Goal: Task Accomplishment & Management: Use online tool/utility

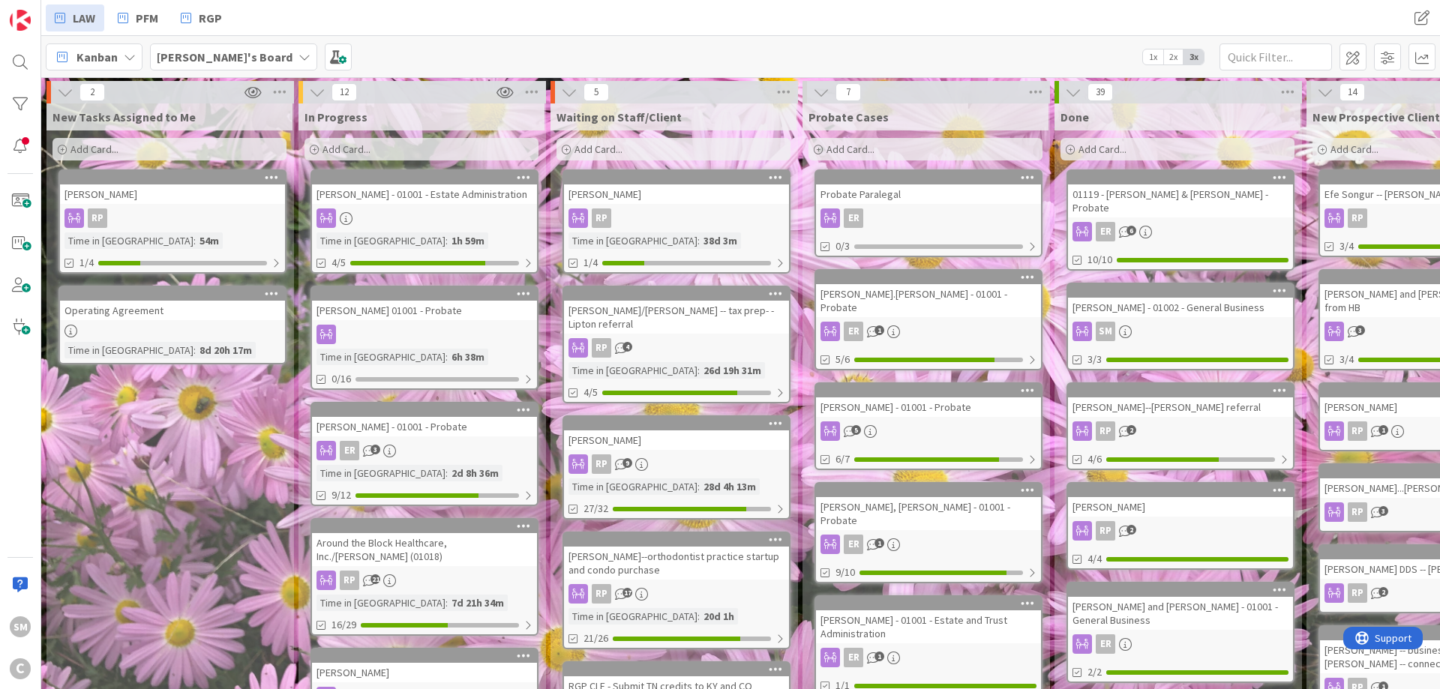
click at [424, 430] on div "[PERSON_NAME] - 01001 - Probate" at bounding box center [424, 426] width 225 height 19
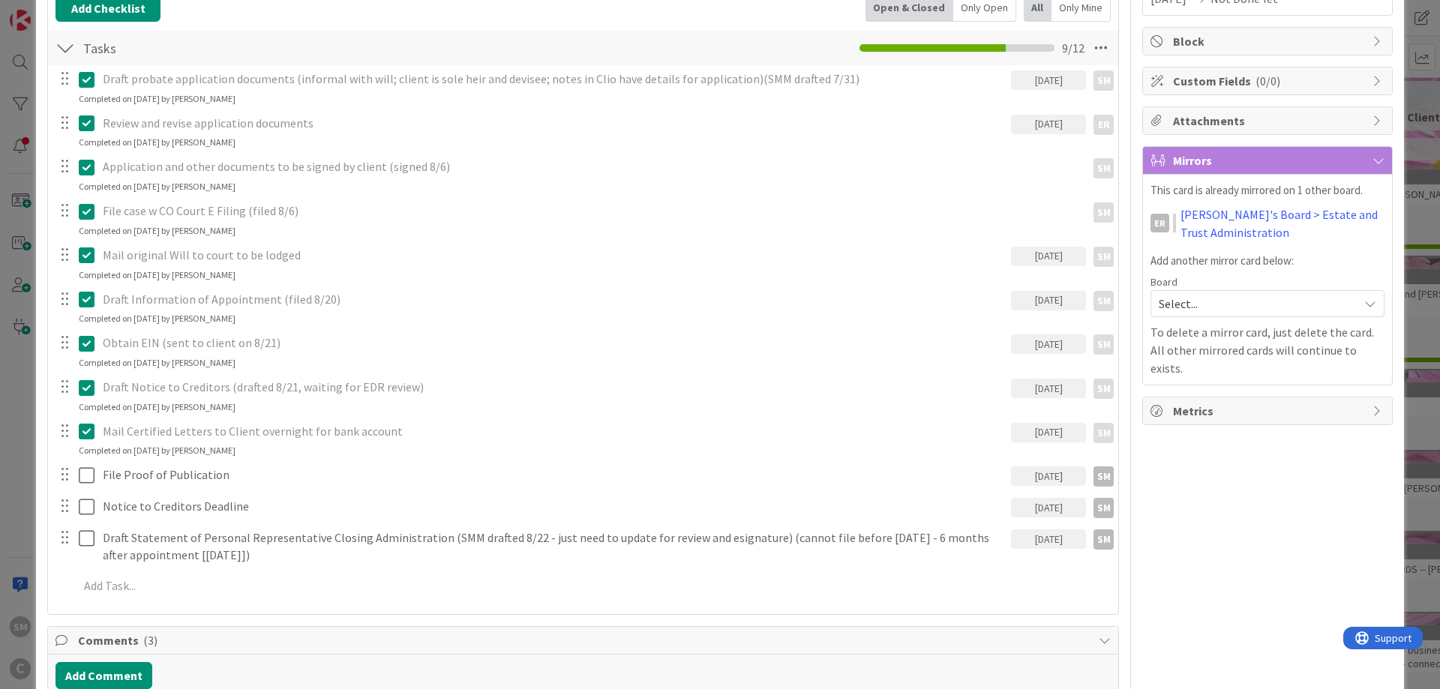
scroll to position [270, 0]
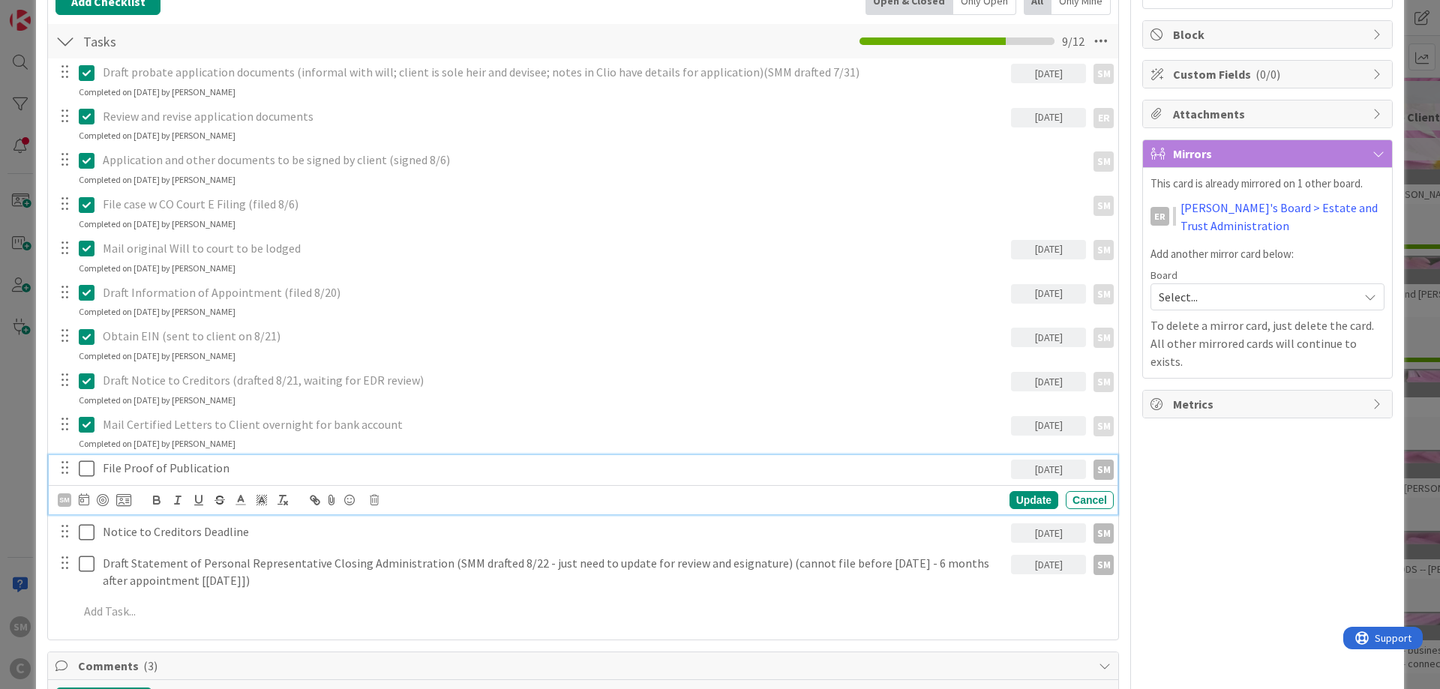
click at [279, 473] on p "File Proof of Publication" at bounding box center [554, 468] width 902 height 17
click at [1345, 504] on div "ER Owner Watchers default Dates Planned Dates Not Set Not Set Actual Dates [DAT…" at bounding box center [1267, 627] width 250 height 1676
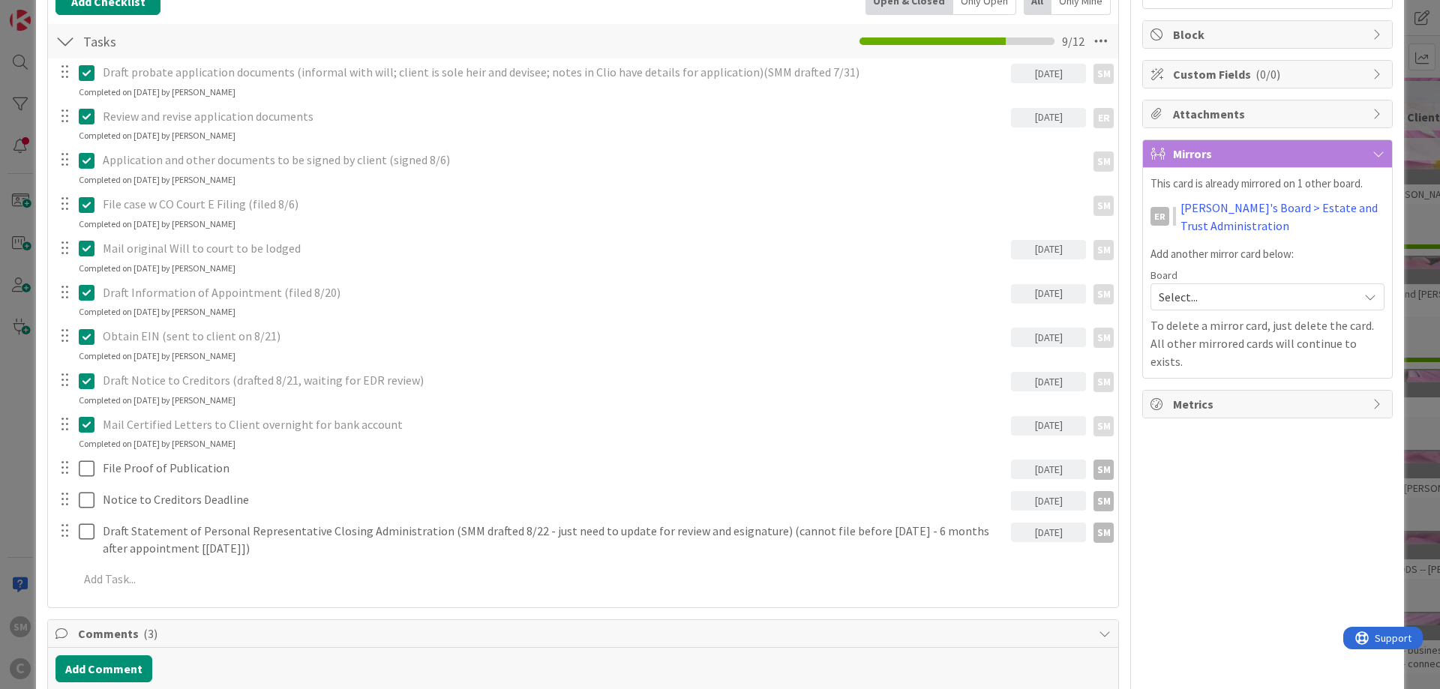
click at [1266, 525] on div "ER Owner Watchers default Dates Planned Dates Not Set Not Set Actual Dates [DAT…" at bounding box center [1267, 611] width 250 height 1644
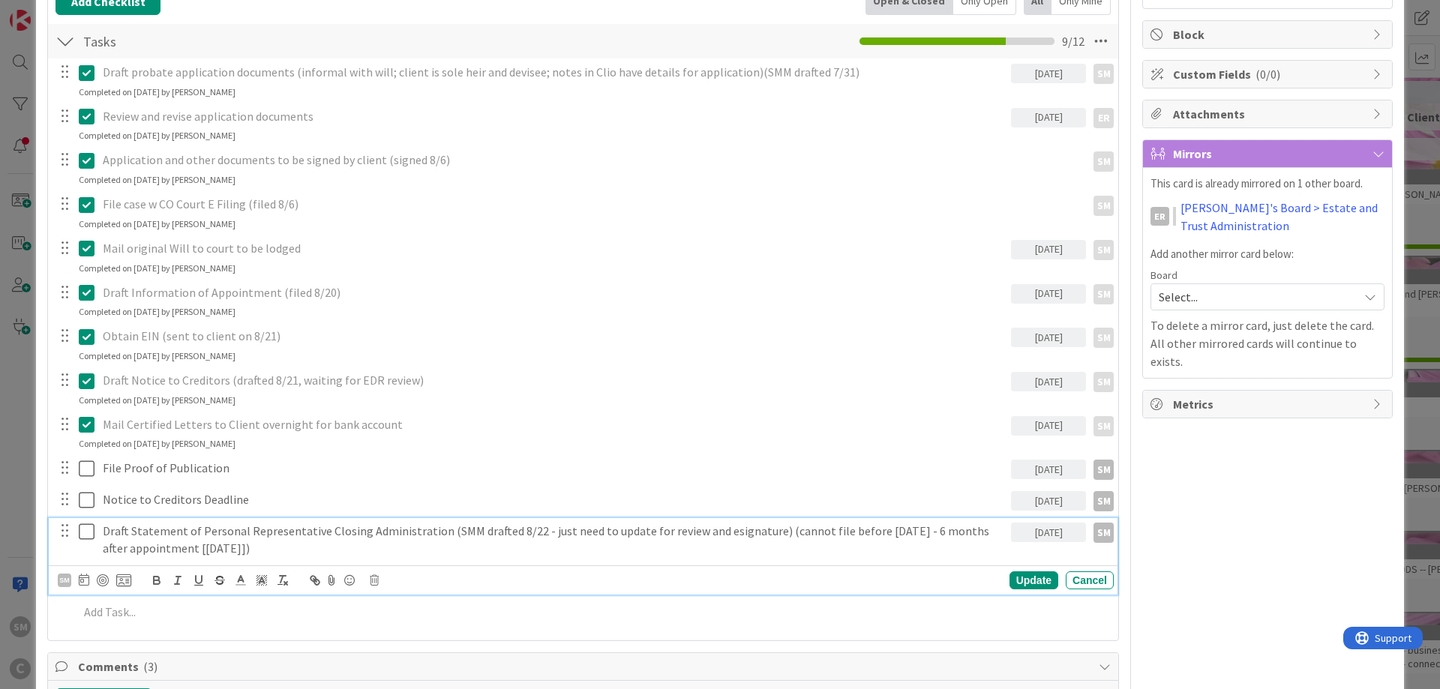
drag, startPoint x: 239, startPoint y: 552, endPoint x: 297, endPoint y: 551, distance: 57.7
click at [297, 551] on p "Draft Statement of Personal Representative Closing Administration (SMM drafted …" at bounding box center [554, 540] width 902 height 34
click at [309, 551] on p "Draft Statement of Personal Representative Closing Administration (SMM drafted …" at bounding box center [554, 540] width 902 height 34
drag, startPoint x: 299, startPoint y: 551, endPoint x: 234, endPoint y: 556, distance: 65.4
click at [234, 556] on p "Draft Statement of Personal Representative Closing Administration (SMM drafted …" at bounding box center [554, 540] width 902 height 34
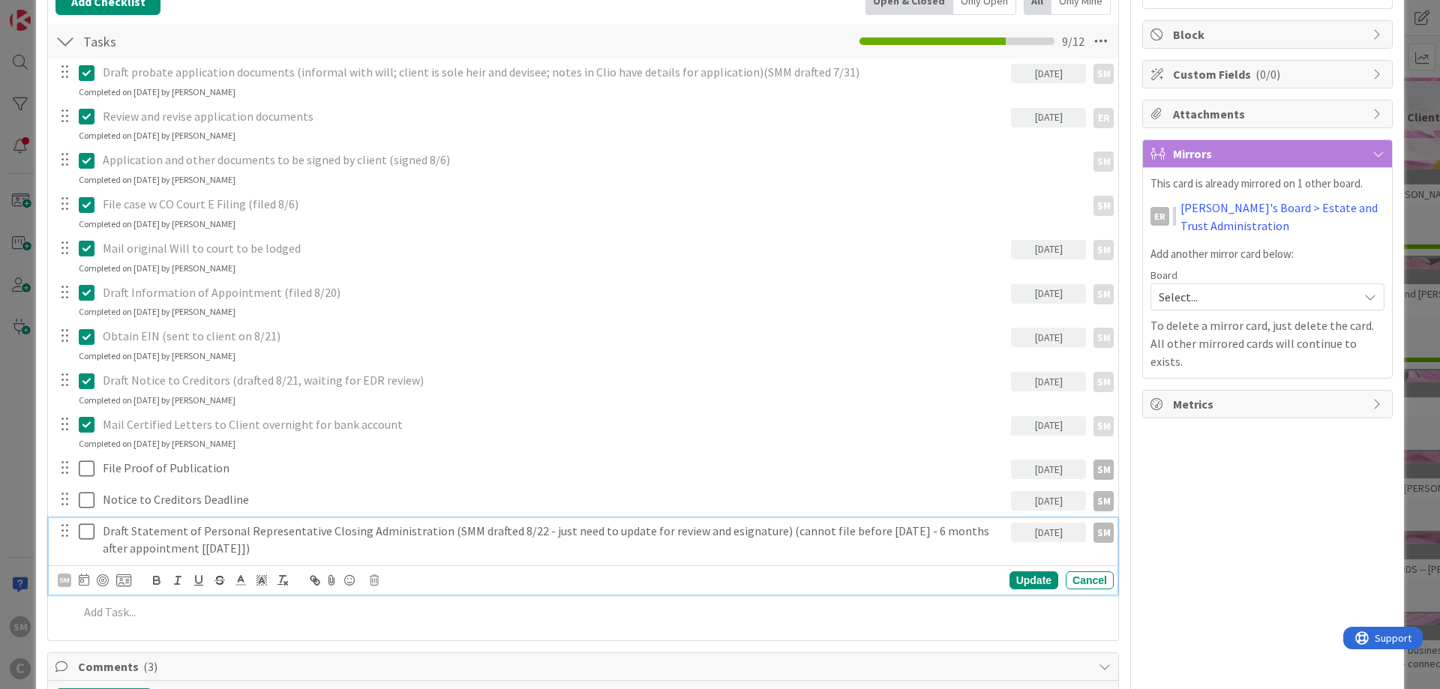
click at [243, 554] on p "Draft Statement of Personal Representative Closing Administration (SMM drafted …" at bounding box center [554, 540] width 902 height 34
drag, startPoint x: 306, startPoint y: 547, endPoint x: 178, endPoint y: 548, distance: 127.5
click at [178, 548] on p "Draft Statement of Personal Representative Closing Administration (SMM drafted …" at bounding box center [554, 540] width 902 height 34
click at [238, 533] on p "Draft Statement of Personal Representative Closing Administration (SMM drafted …" at bounding box center [554, 540] width 902 height 34
click at [1240, 526] on div "ER Owner Watchers default Dates Planned Dates Not Set Not Set Actual Dates [DAT…" at bounding box center [1267, 627] width 250 height 1677
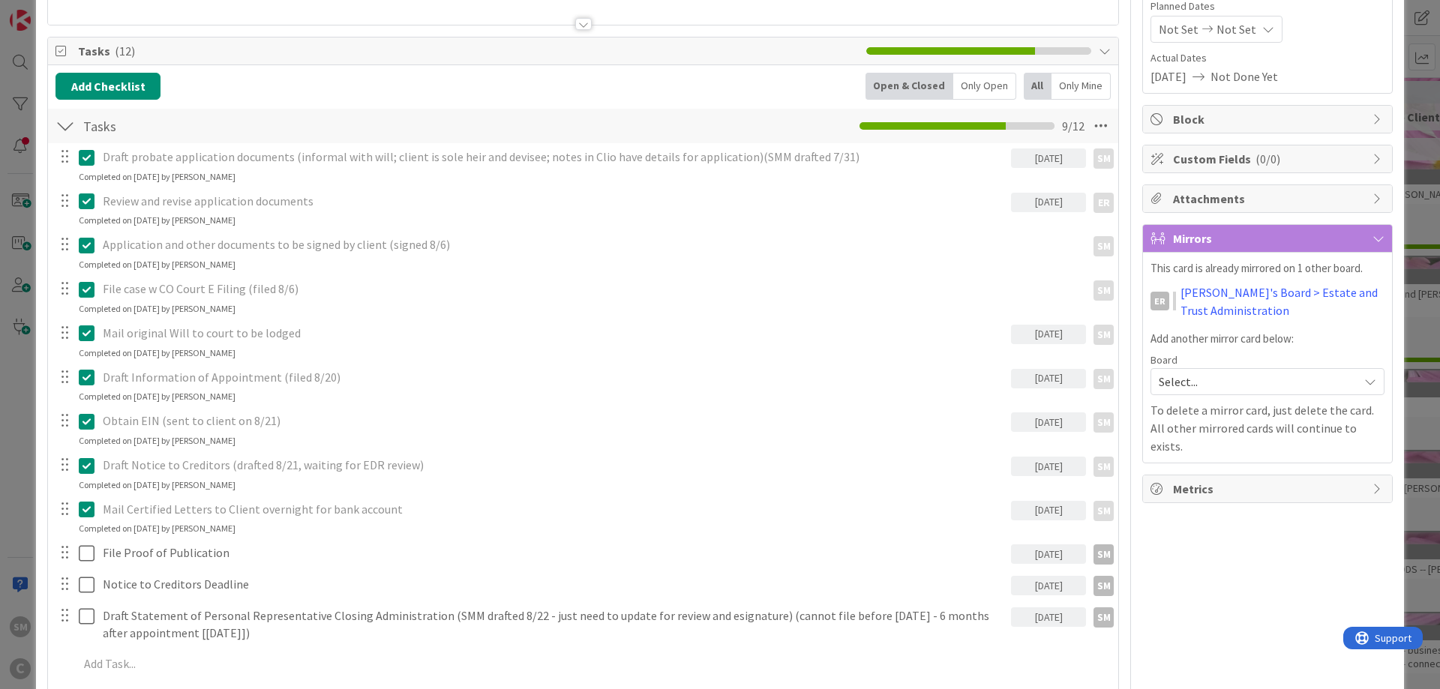
scroll to position [180, 0]
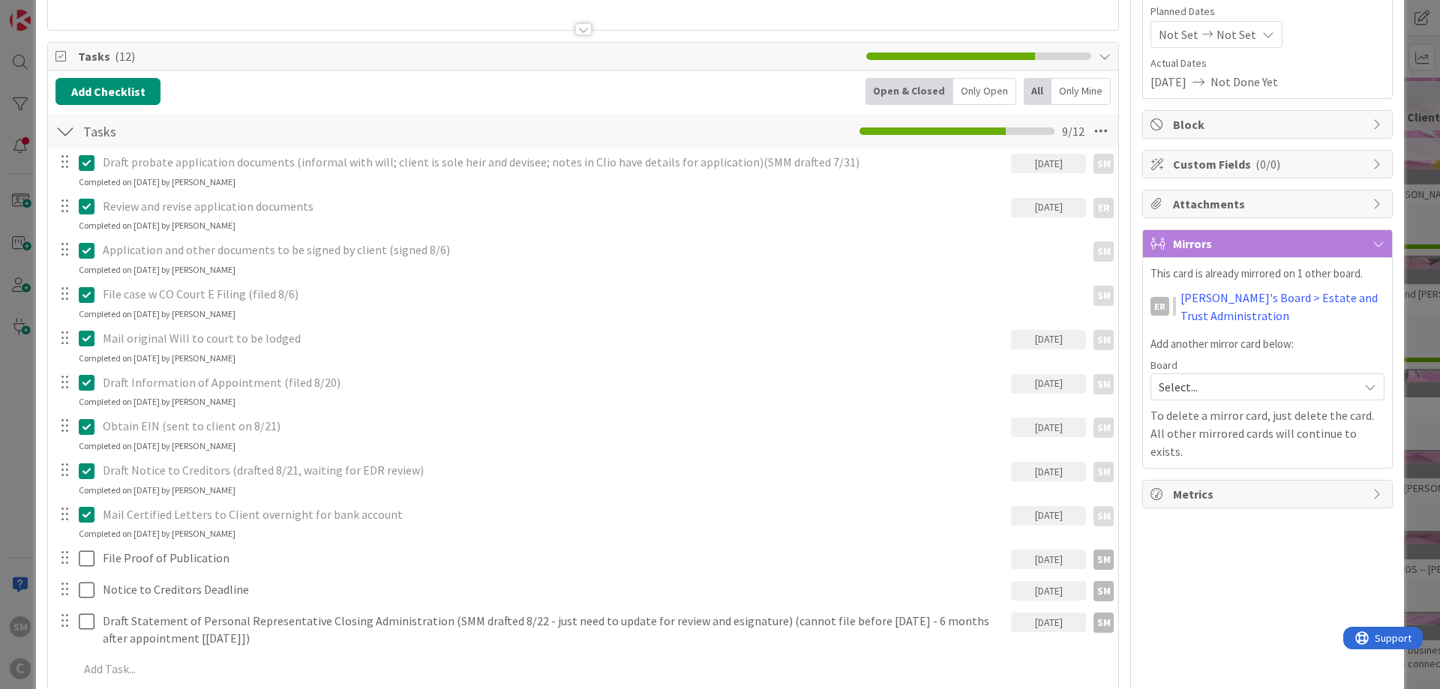
click at [1215, 573] on div "ER Owner Watchers default Dates Planned Dates Not Set Not Set Actual Dates [DAT…" at bounding box center [1267, 701] width 250 height 1644
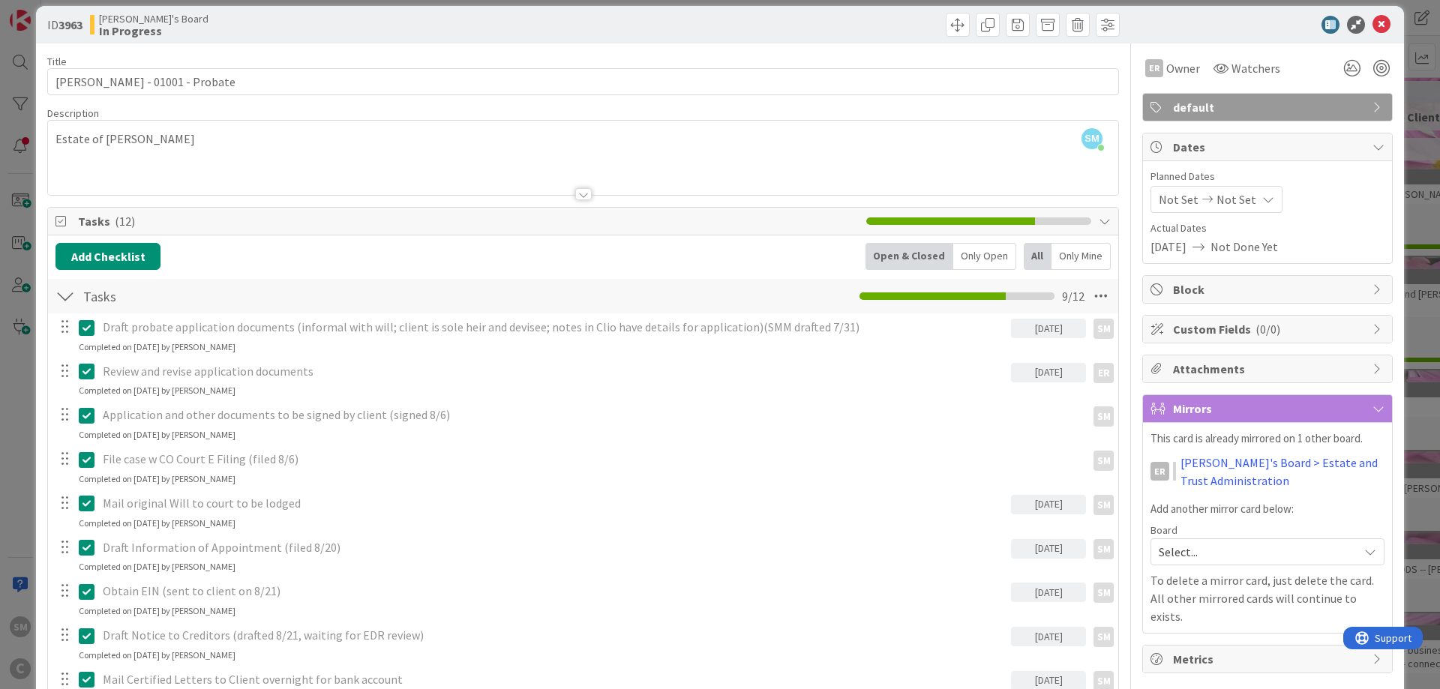
scroll to position [0, 0]
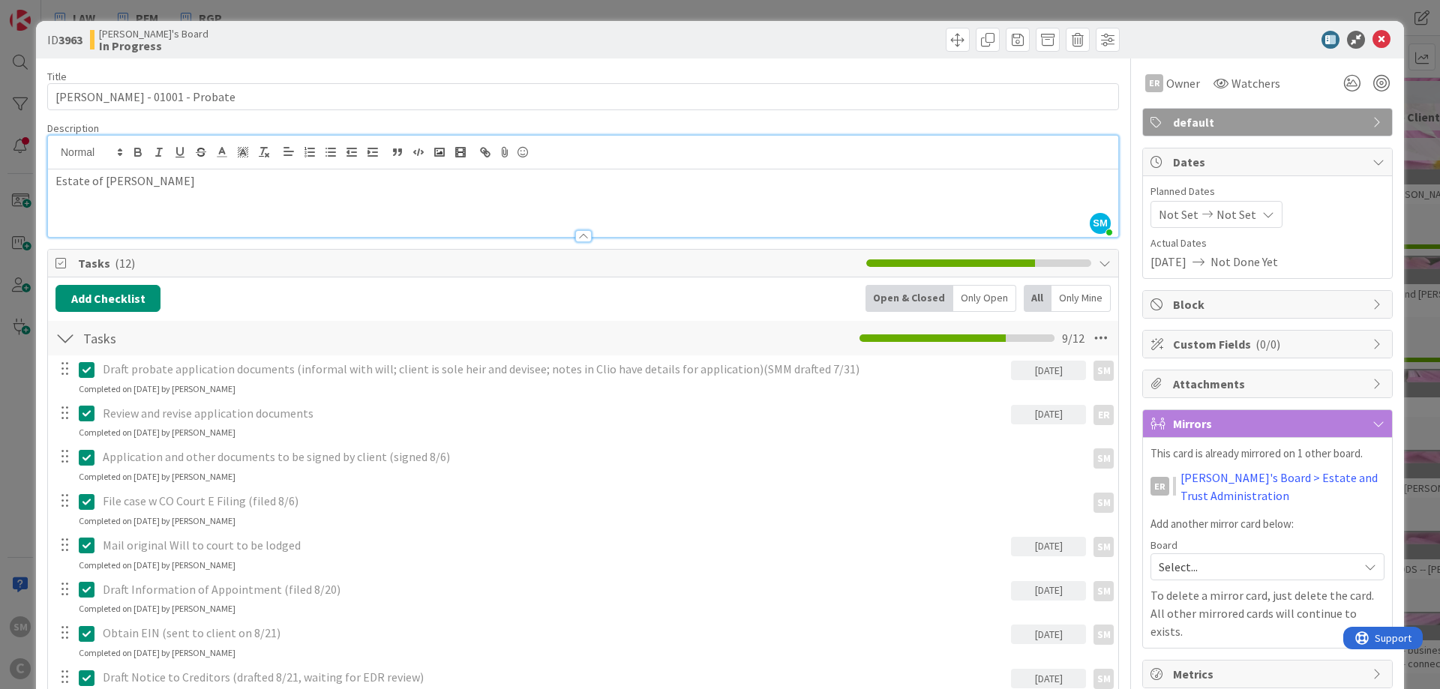
click at [784, 169] on div "Estate of [PERSON_NAME]" at bounding box center [583, 202] width 1070 height 67
click at [781, 179] on p "Estate of [PERSON_NAME]" at bounding box center [582, 180] width 1055 height 17
click at [580, 235] on div at bounding box center [583, 236] width 16 height 12
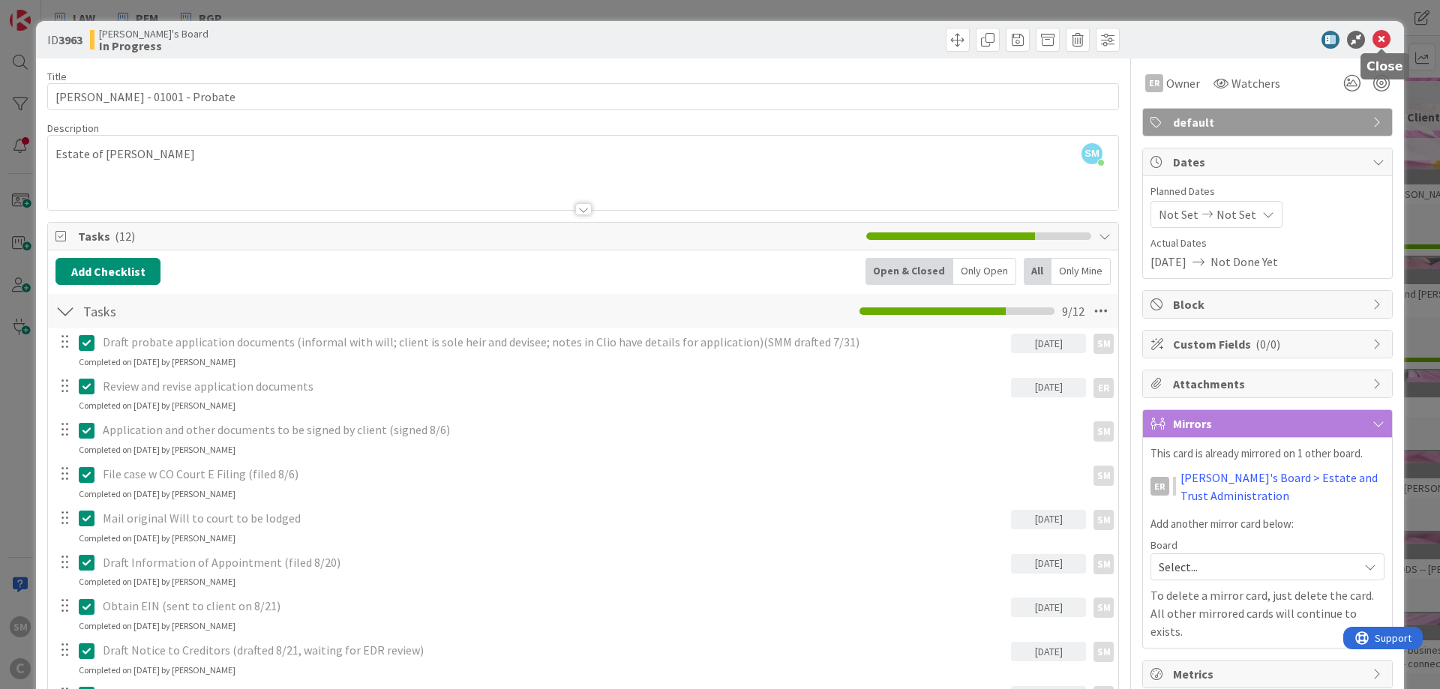
click at [1381, 37] on icon at bounding box center [1381, 40] width 18 height 18
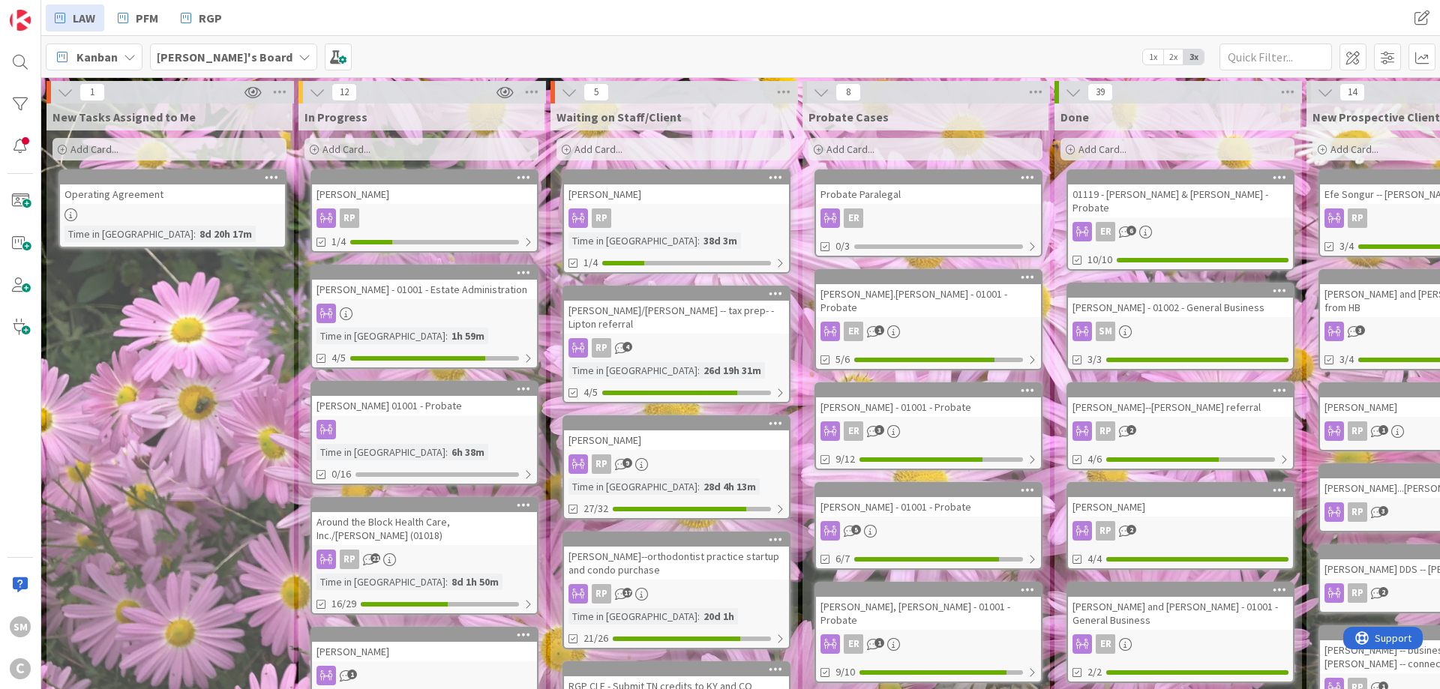
click at [429, 204] on link "[PERSON_NAME] RP 1/4" at bounding box center [424, 210] width 228 height 83
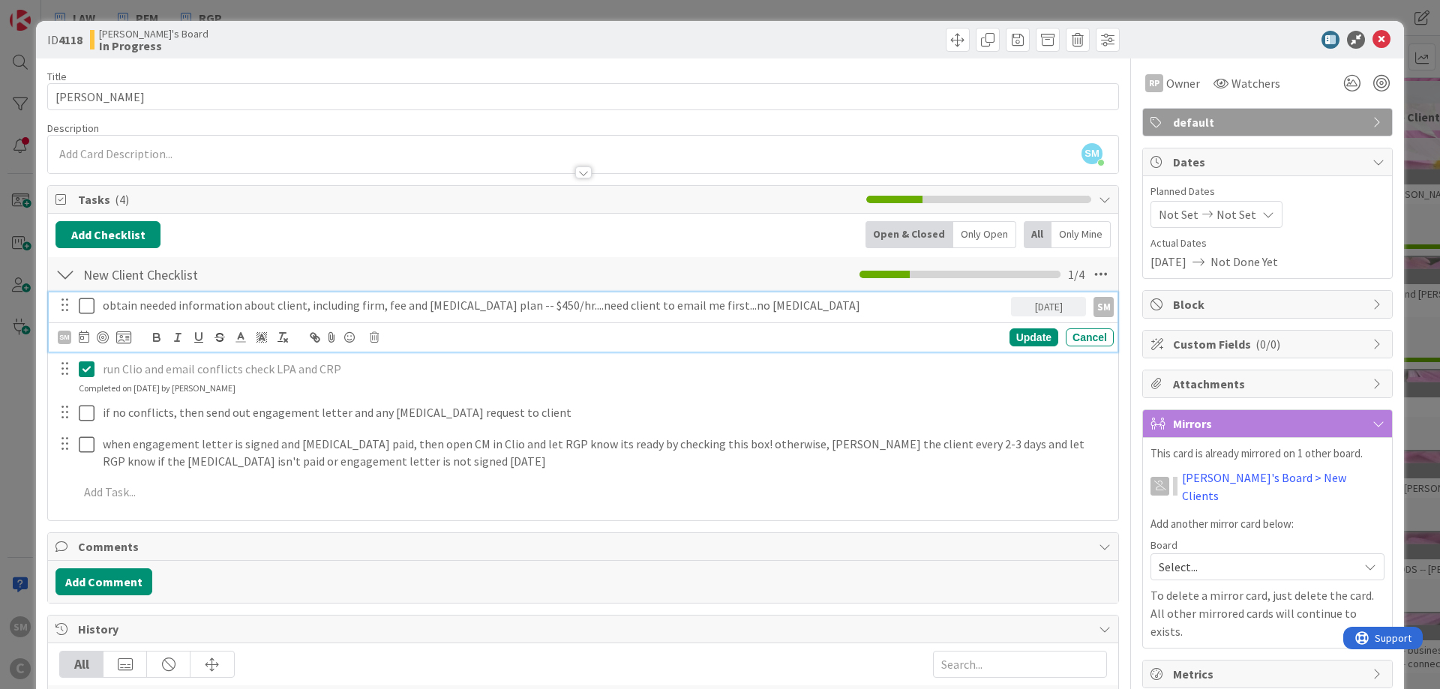
click at [84, 310] on icon at bounding box center [87, 306] width 16 height 18
